Goal: Task Accomplishment & Management: Use online tool/utility

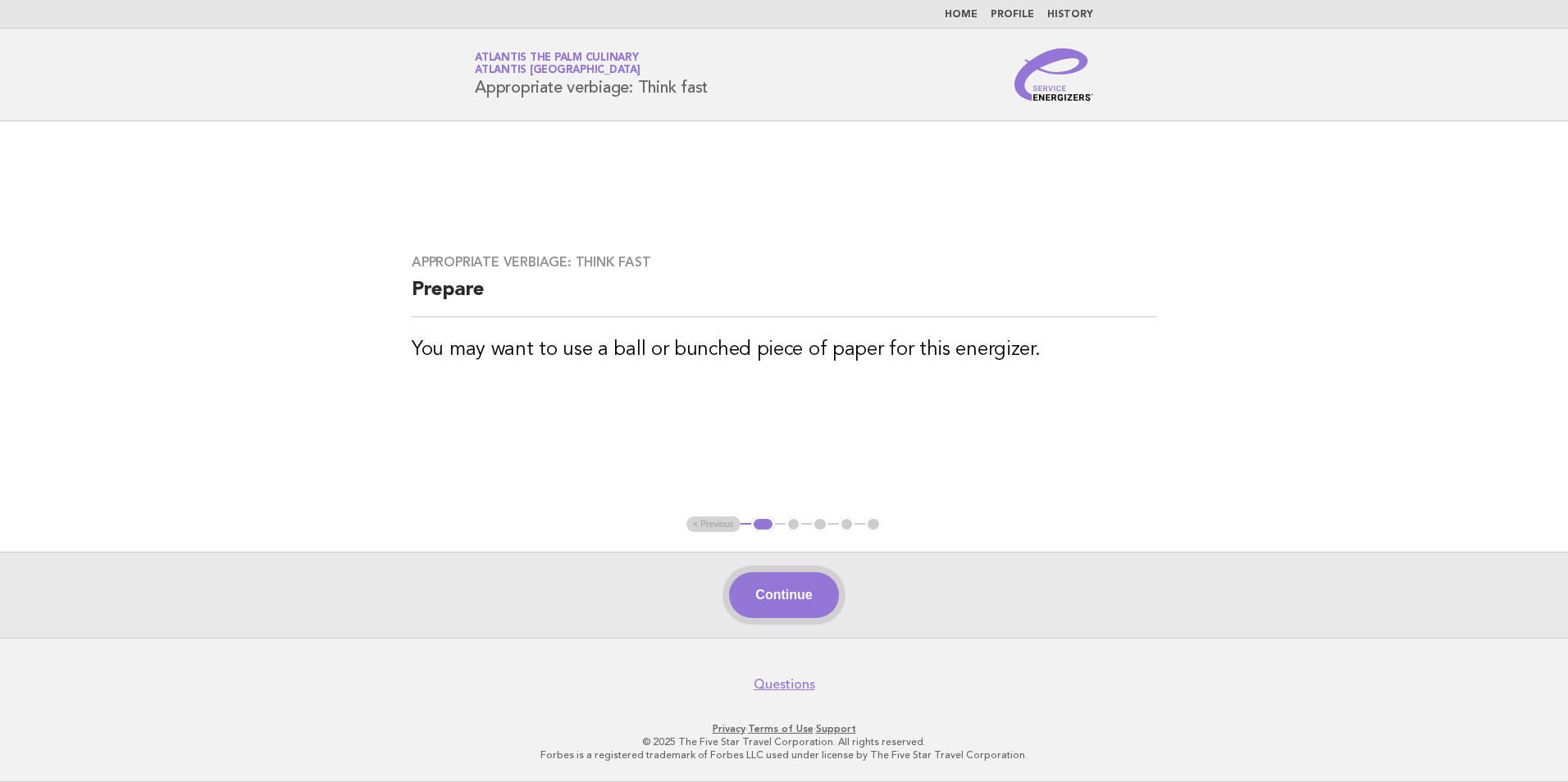
click at [773, 591] on button "Continue" at bounding box center [784, 595] width 109 height 46
click at [802, 621] on div "Continue" at bounding box center [784, 595] width 1568 height 86
drag, startPoint x: 802, startPoint y: 621, endPoint x: 809, endPoint y: 603, distance: 19.3
click at [809, 603] on button "Continue" at bounding box center [784, 595] width 109 height 46
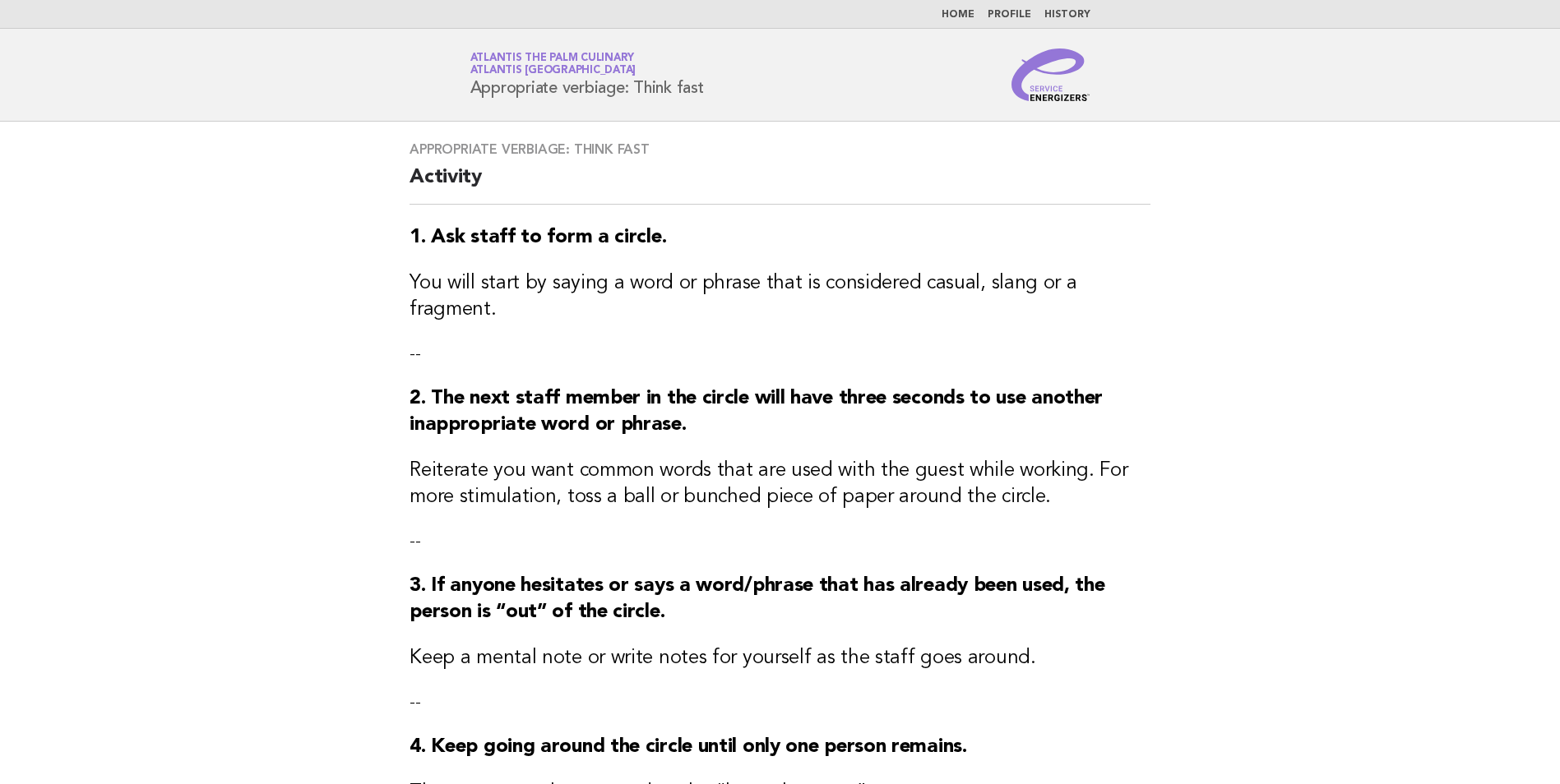
click at [811, 605] on div "Appropriate verbiage: Think fast Activity 1. Ask staff to form a circle. You wi…" at bounding box center [780, 661] width 780 height 1079
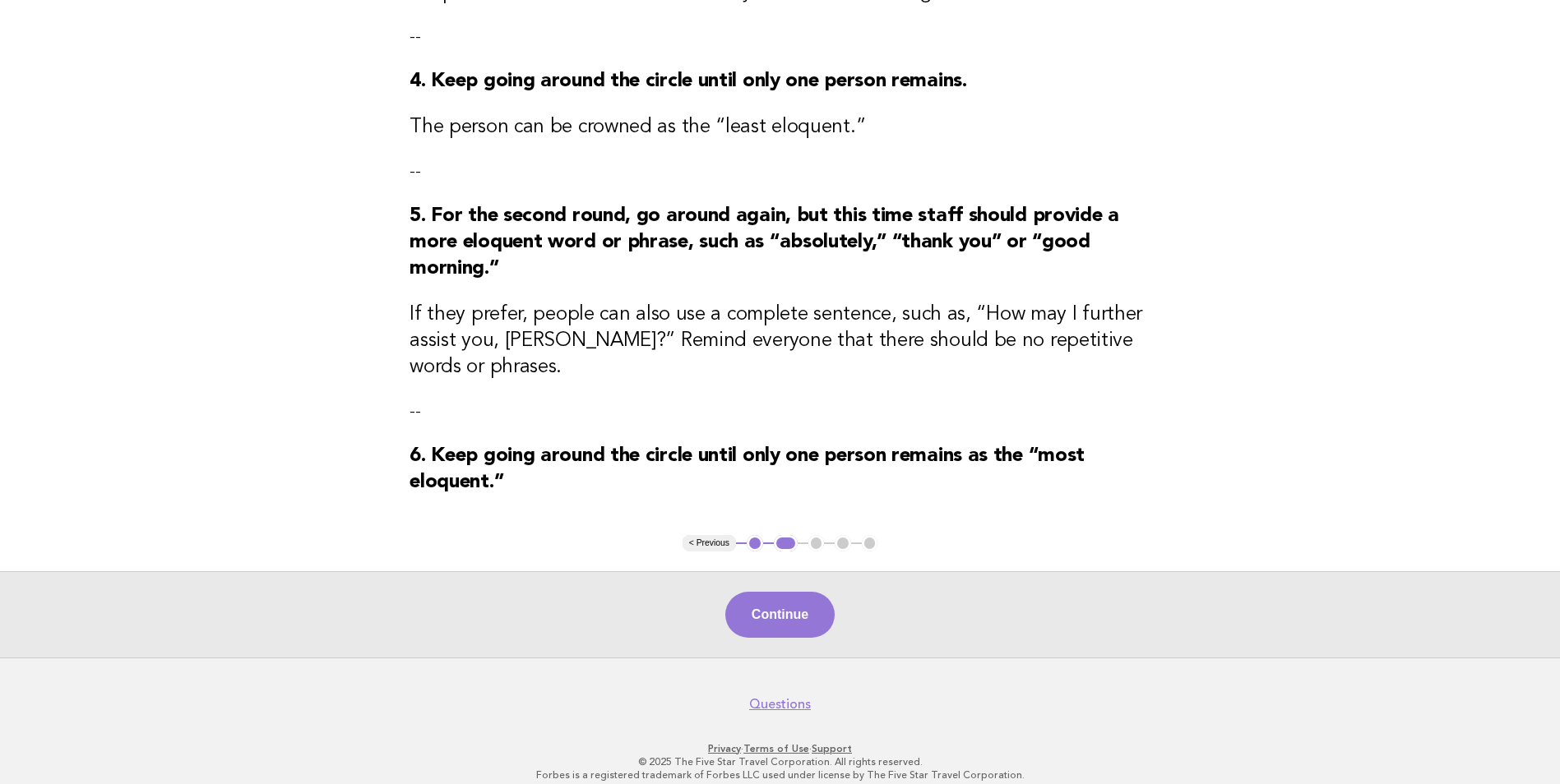
click at [811, 605] on button "Continue" at bounding box center [780, 614] width 110 height 46
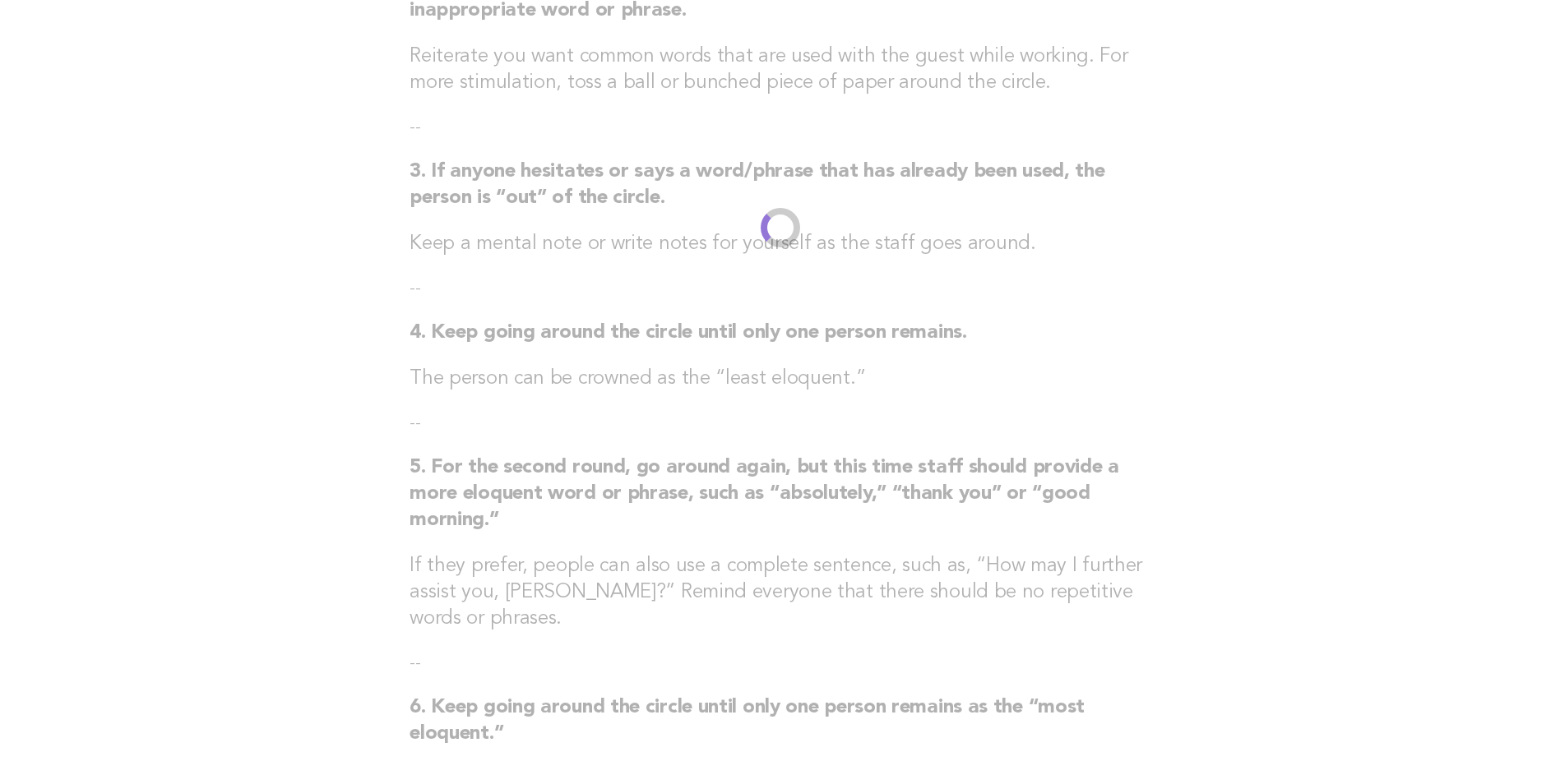
scroll to position [666, 0]
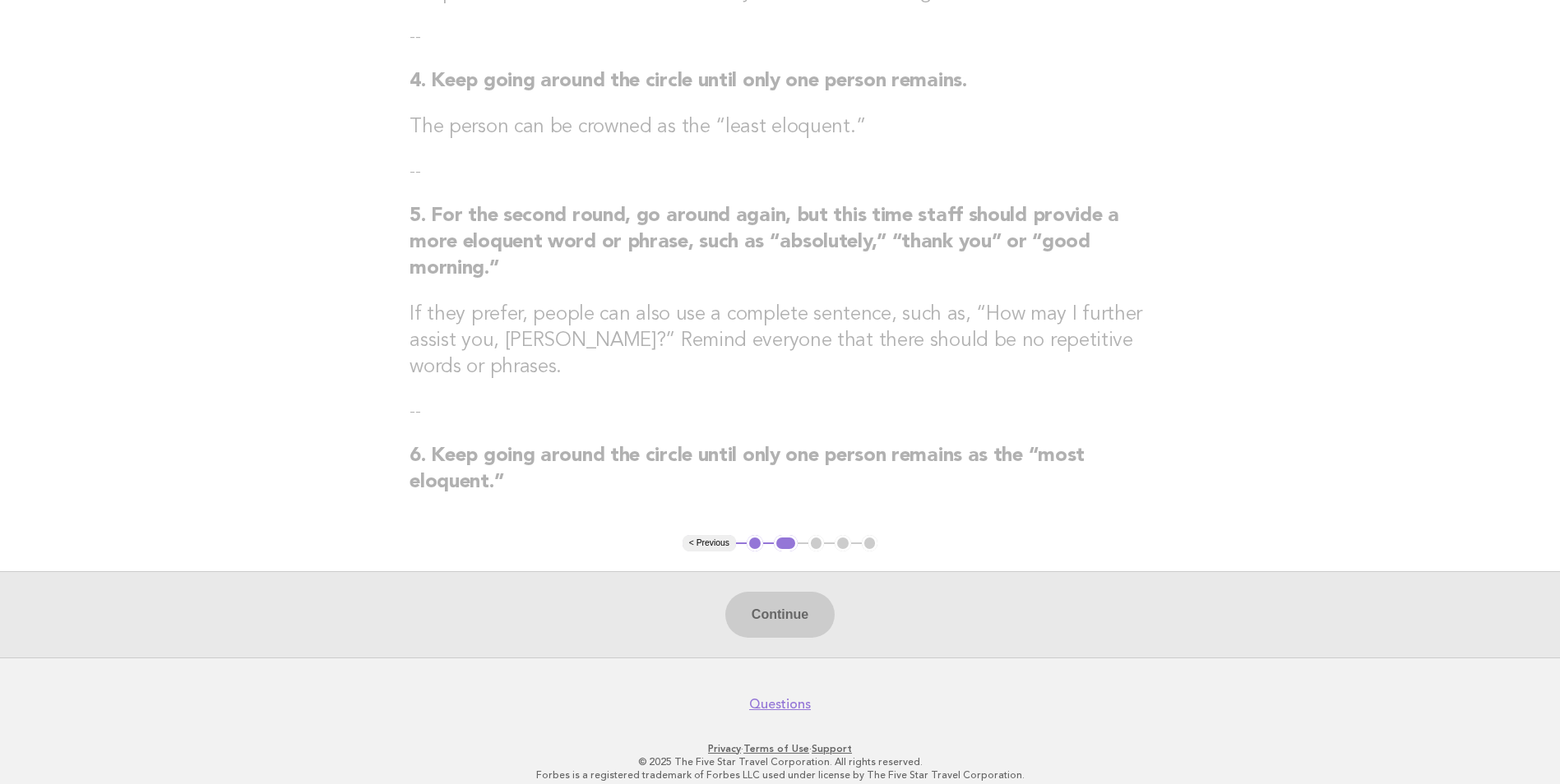
click at [811, 605] on div "Continue" at bounding box center [780, 613] width 1560 height 86
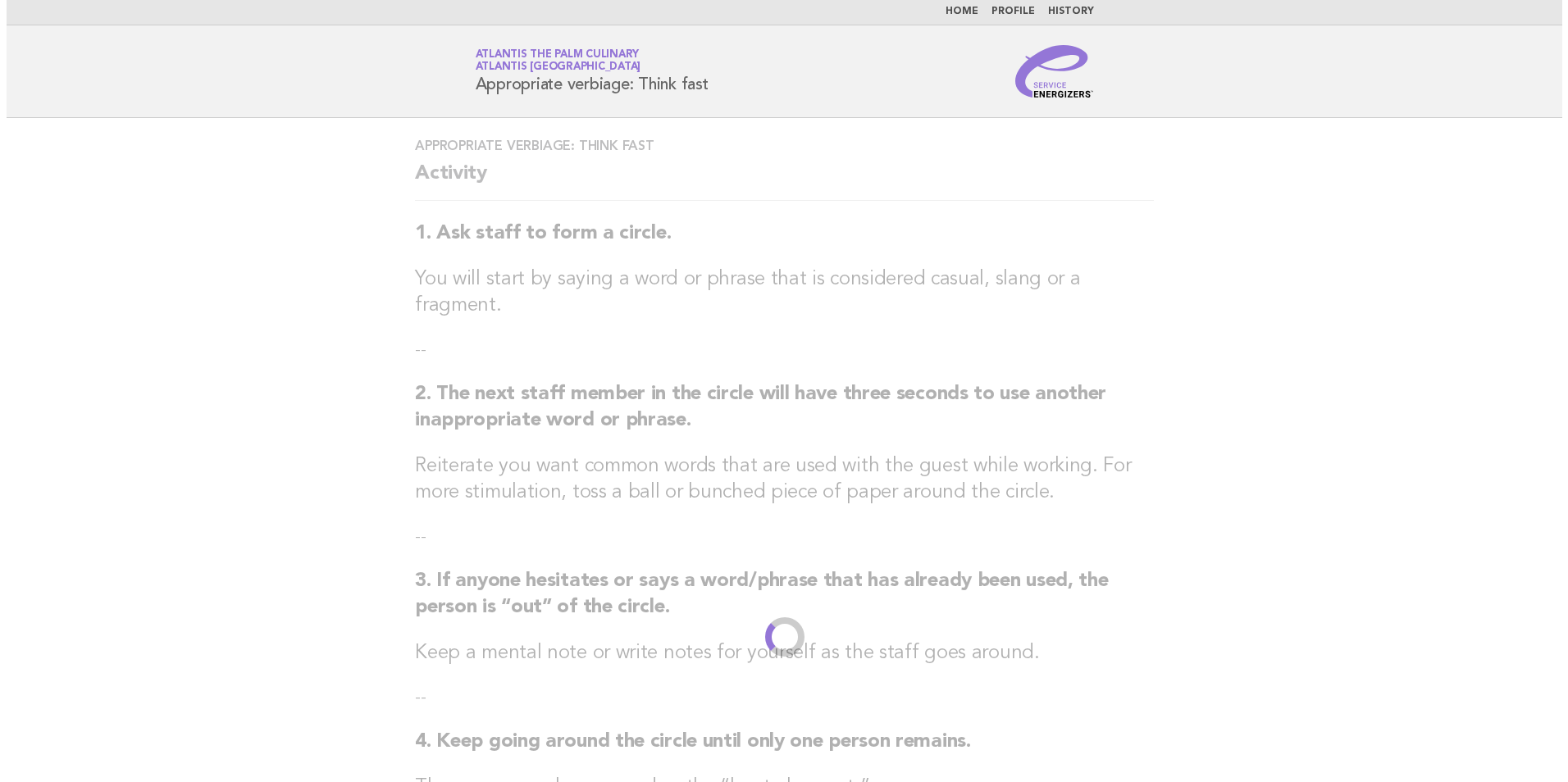
scroll to position [0, 0]
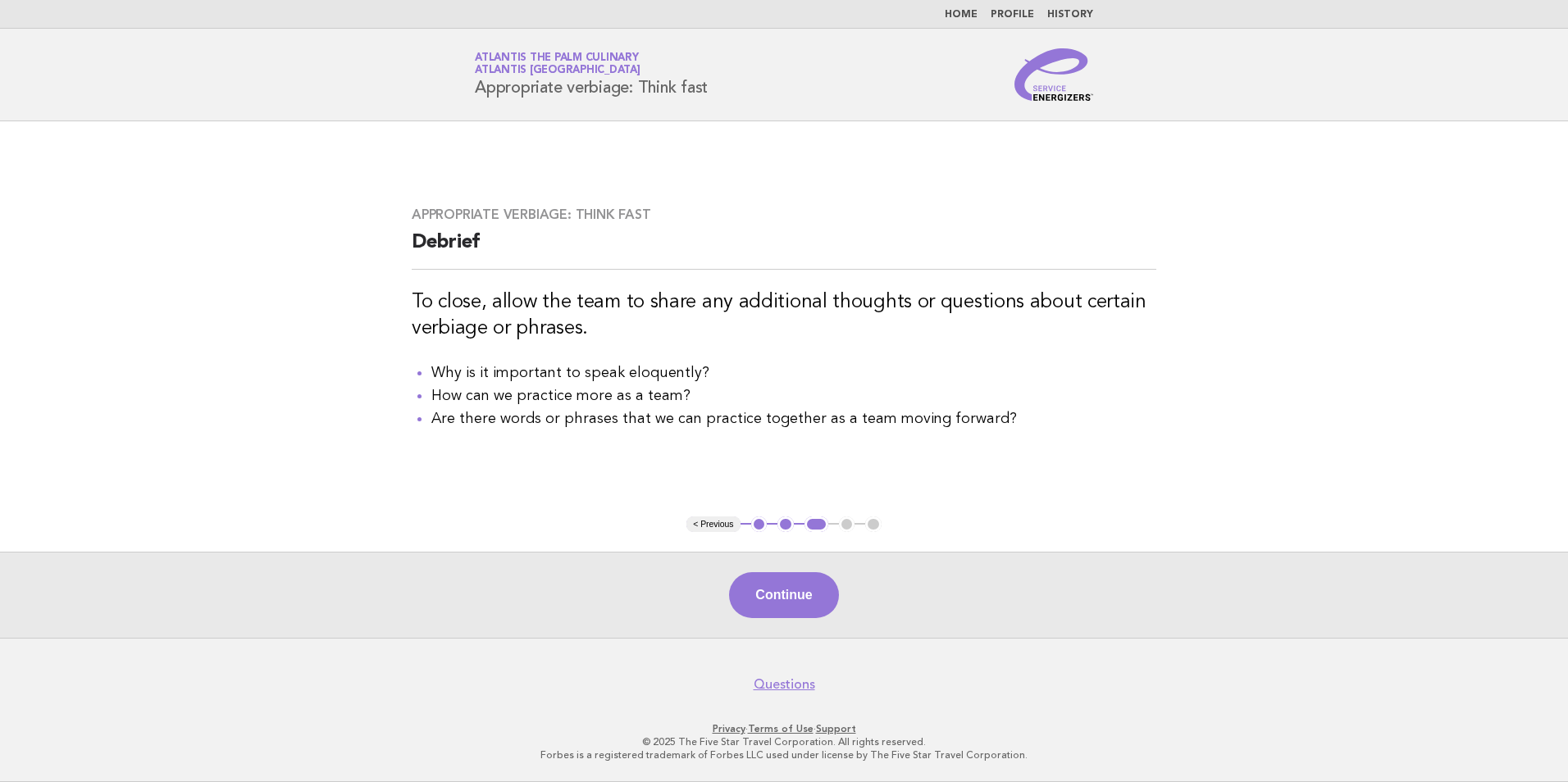
click at [809, 603] on button "Continue" at bounding box center [784, 595] width 109 height 46
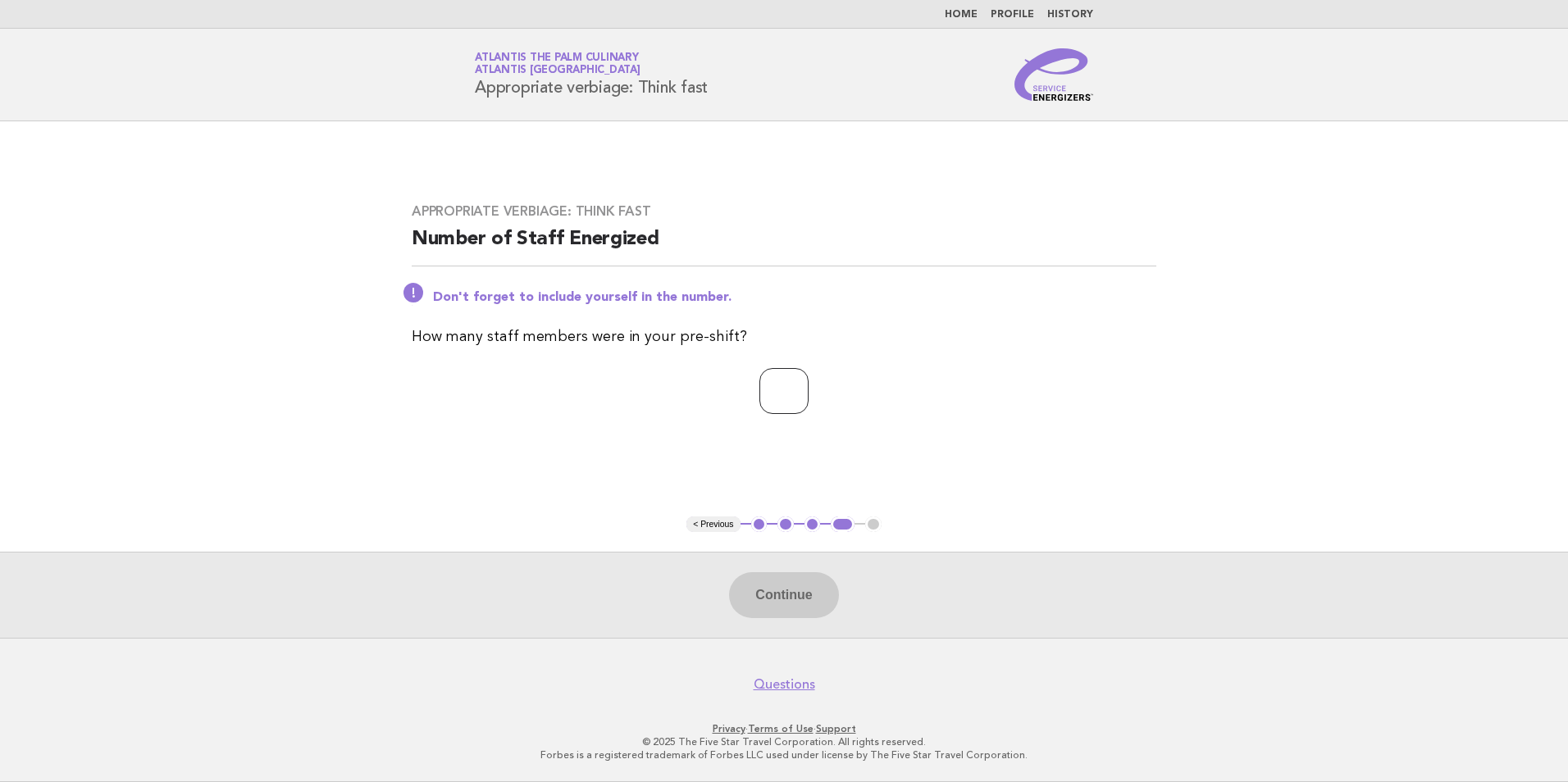
click at [800, 374] on input "number" at bounding box center [784, 391] width 49 height 46
type input "**"
click at [821, 599] on button "Continue" at bounding box center [784, 595] width 109 height 46
